Goal: Information Seeking & Learning: Learn about a topic

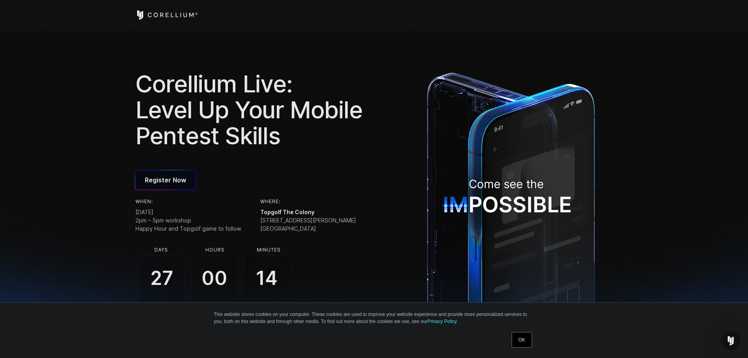
click at [528, 343] on link "OK" at bounding box center [522, 340] width 20 height 16
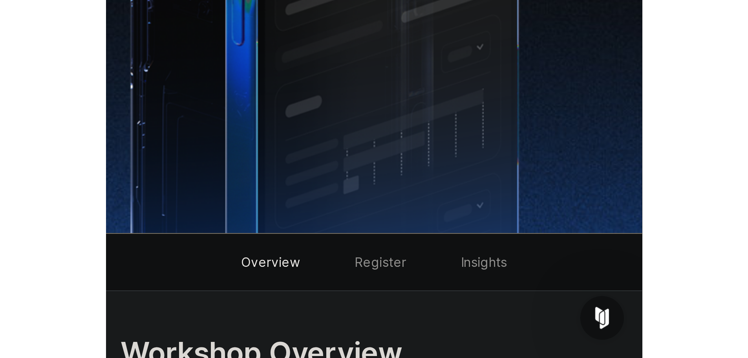
scroll to position [492, 0]
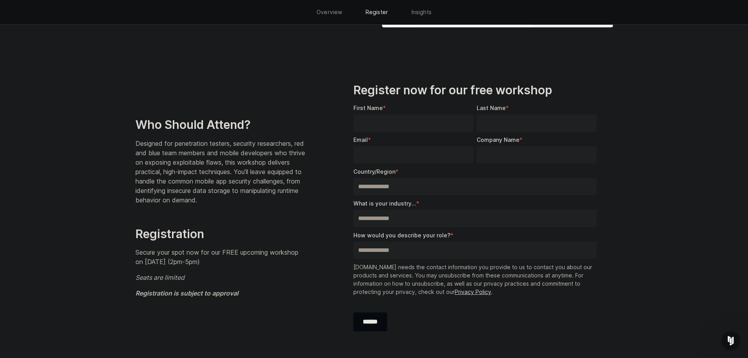
click at [55, 163] on section "**********" at bounding box center [374, 214] width 748 height 313
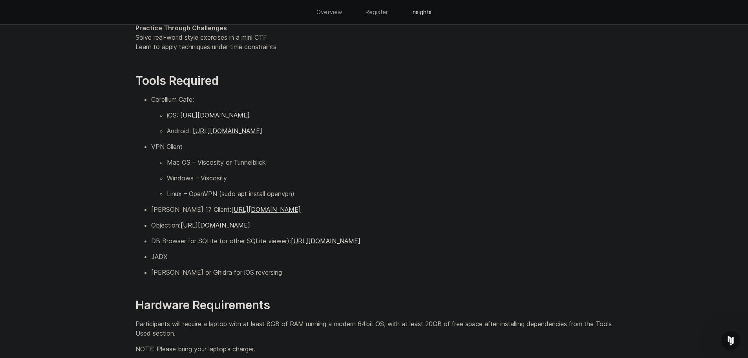
scroll to position [1052, 0]
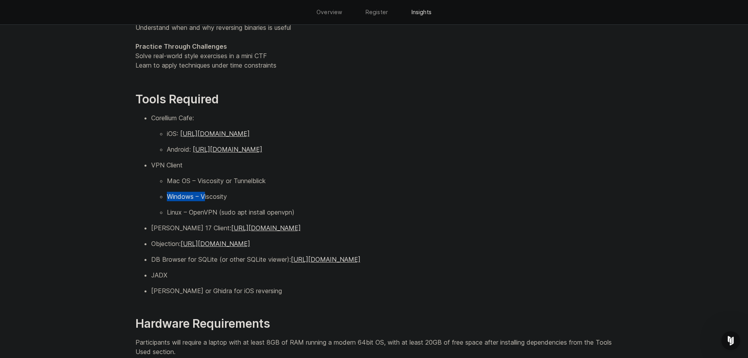
drag, startPoint x: 236, startPoint y: 190, endPoint x: 204, endPoint y: 195, distance: 32.5
click at [204, 195] on ul "Mac OS – Viscosity or Tunnelblick Windows – Viscosity Linux – OpenVPN (sudo apt…" at bounding box center [382, 196] width 462 height 41
click at [236, 195] on p "Windows – Viscosity" at bounding box center [390, 196] width 446 height 9
drag, startPoint x: 237, startPoint y: 194, endPoint x: 203, endPoint y: 194, distance: 34.6
click at [203, 194] on p "Windows – Viscosity" at bounding box center [390, 196] width 446 height 9
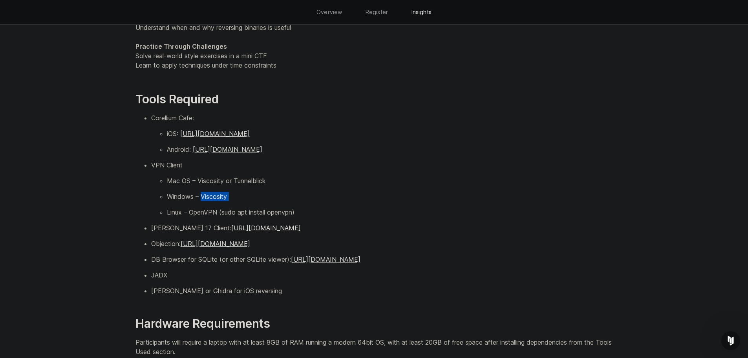
copy ul "Viscosity"
drag, startPoint x: 216, startPoint y: 212, endPoint x: 190, endPoint y: 211, distance: 25.9
click at [190, 211] on p "Linux – OpenVPN (sudo apt install openvpn)" at bounding box center [390, 211] width 446 height 9
copy p "OpenVPN"
click at [454, 177] on p "Mac OS – Viscosity or Tunnelblick" at bounding box center [390, 180] width 446 height 9
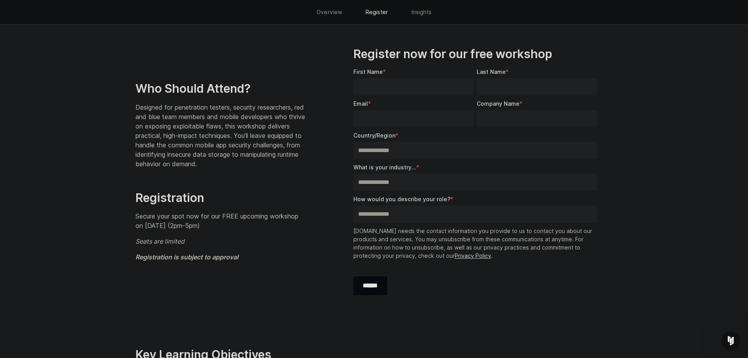
scroll to position [503, 0]
